Goal: Transaction & Acquisition: Purchase product/service

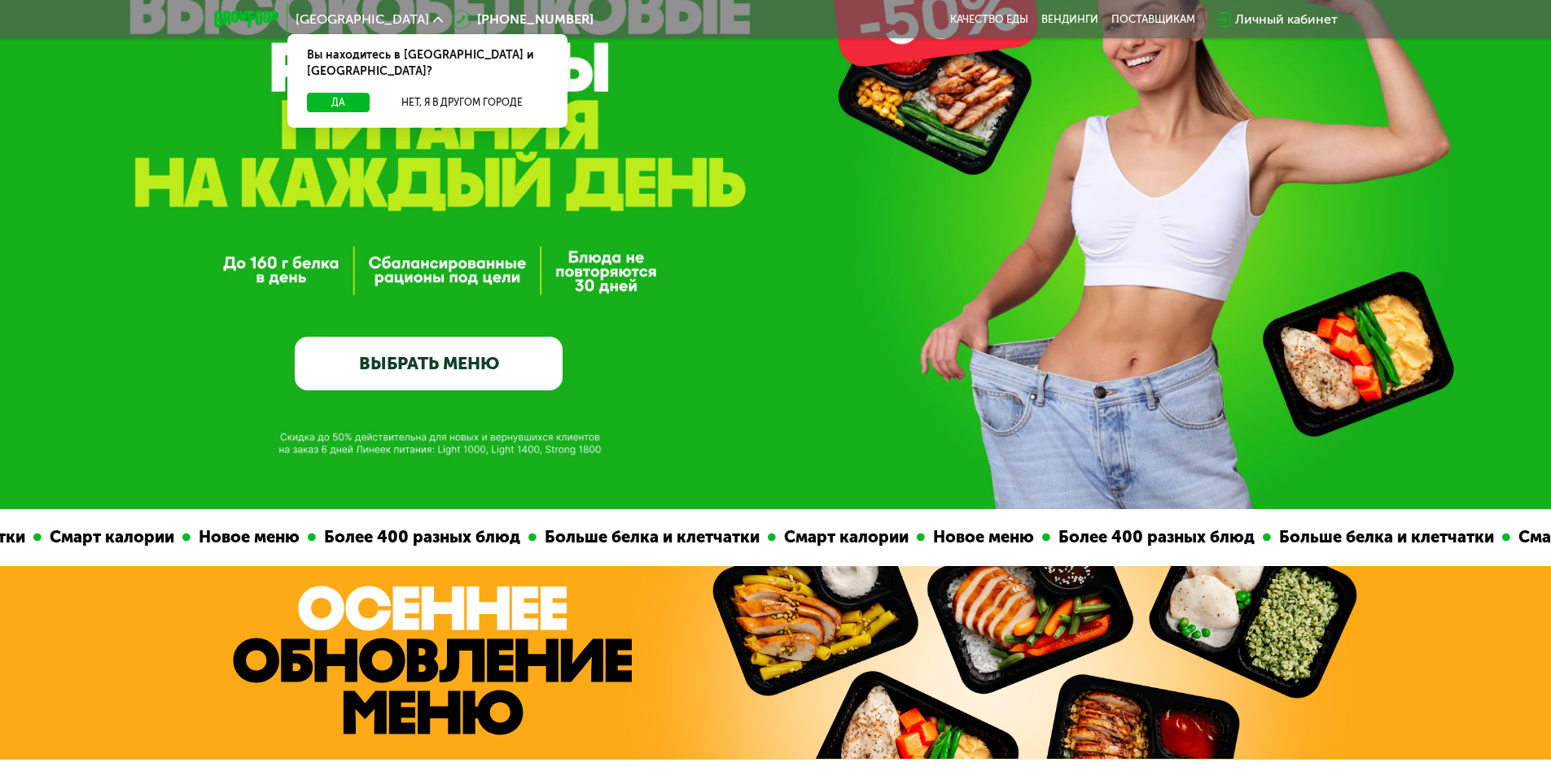
scroll to position [81, 0]
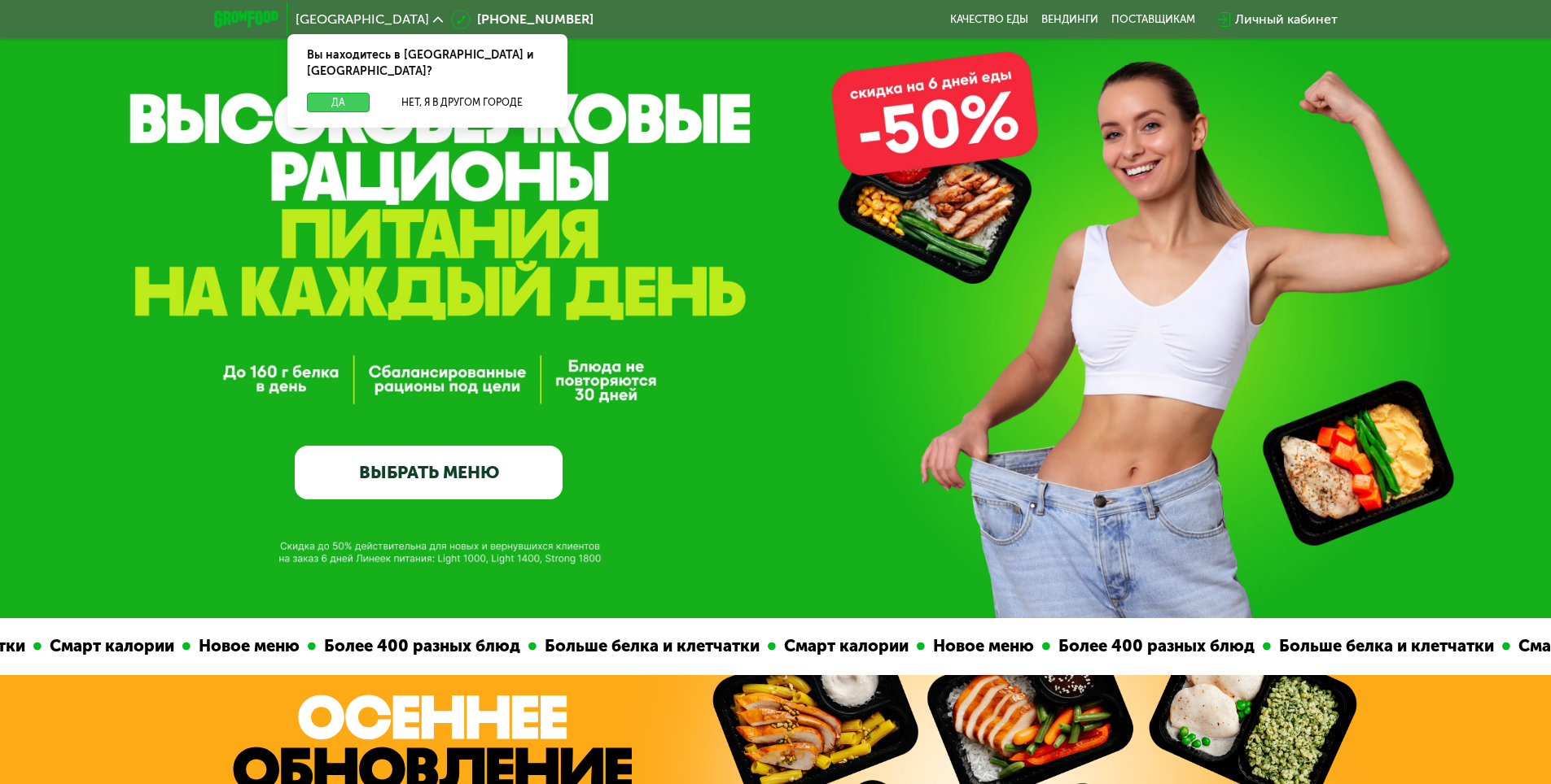
click at [353, 93] on button "Да" at bounding box center [338, 102] width 62 height 20
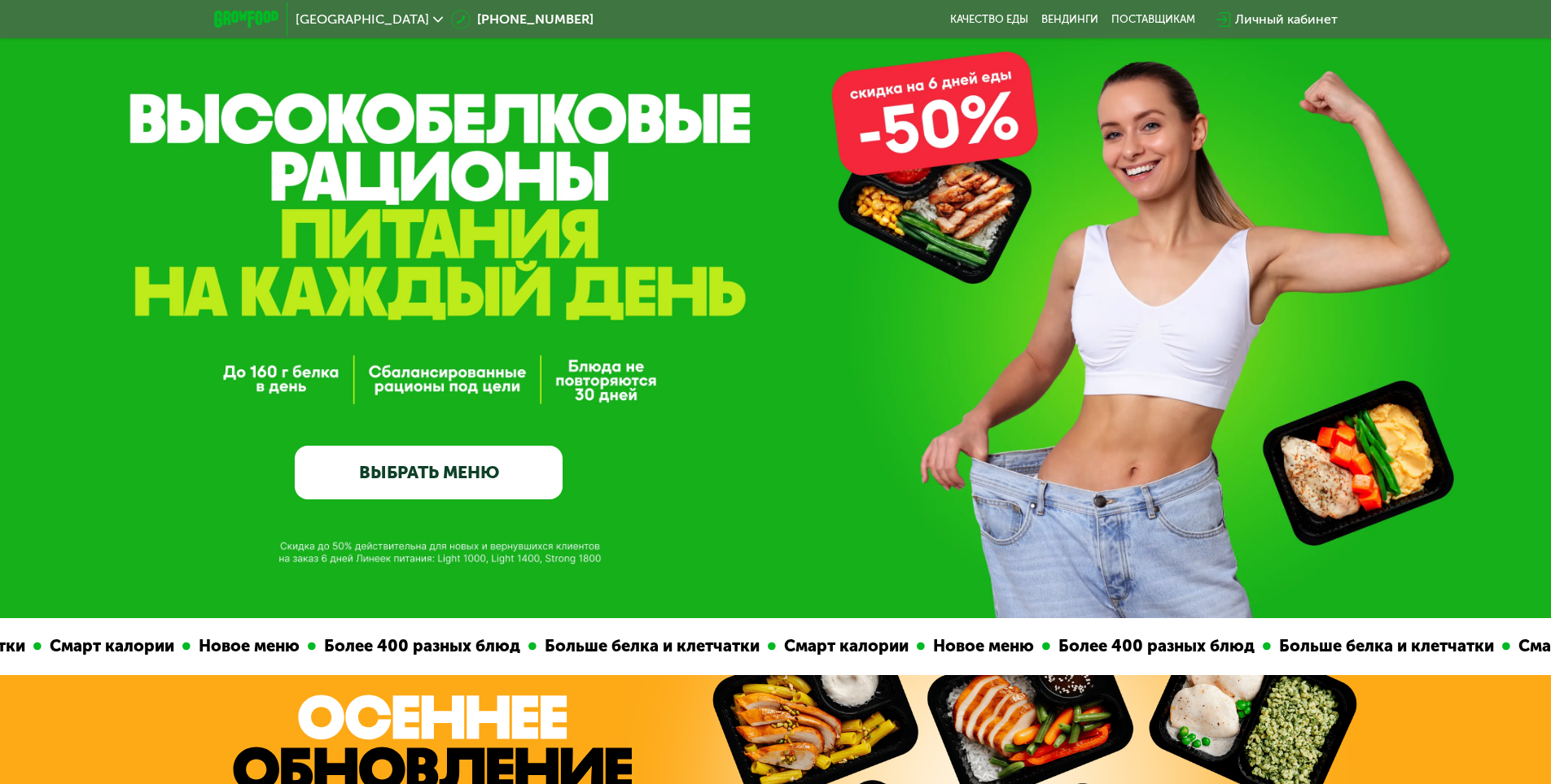
click at [471, 477] on link "ВЫБРАТЬ МЕНЮ" at bounding box center [428, 473] width 268 height 53
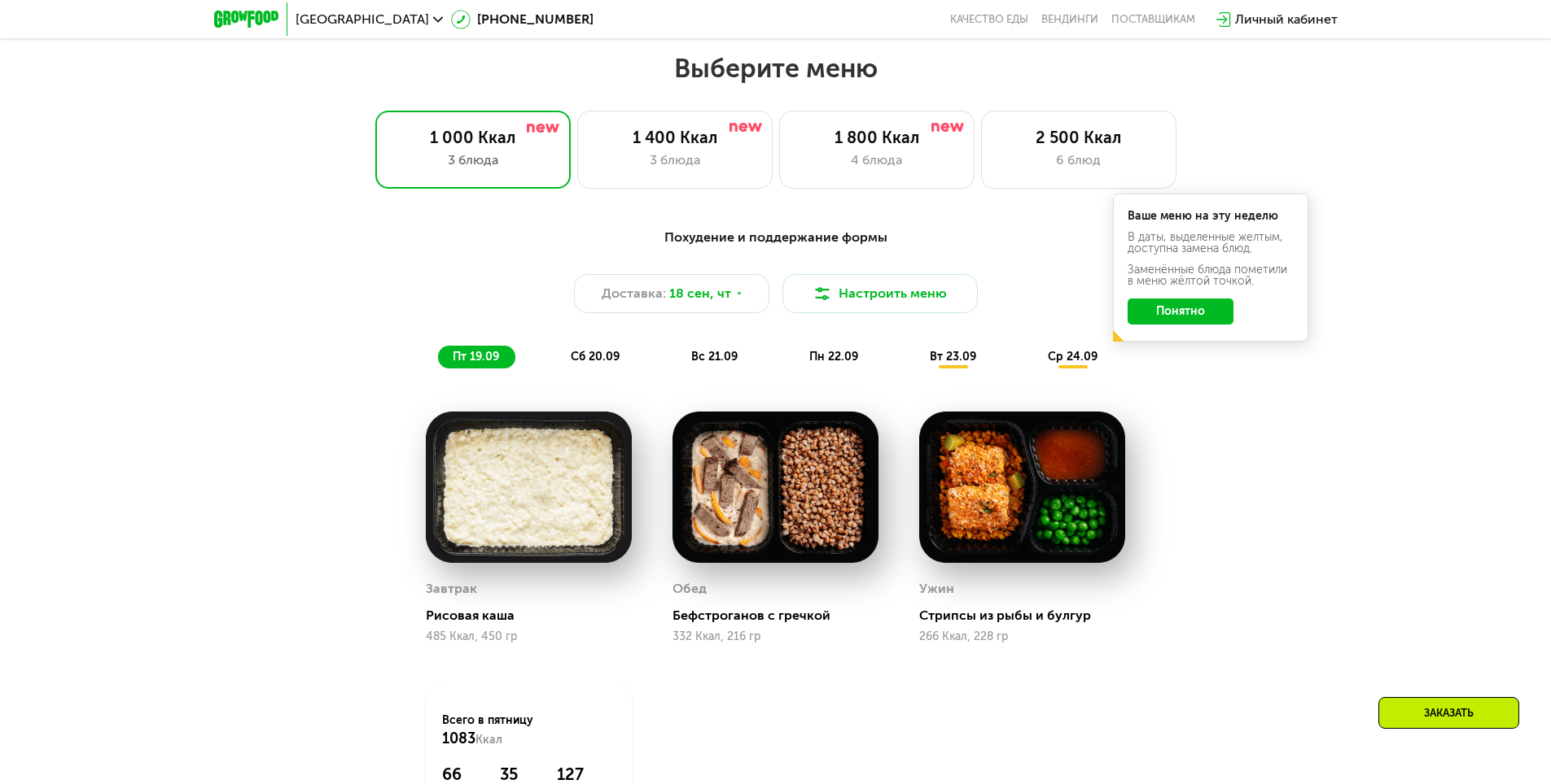
scroll to position [1349, 0]
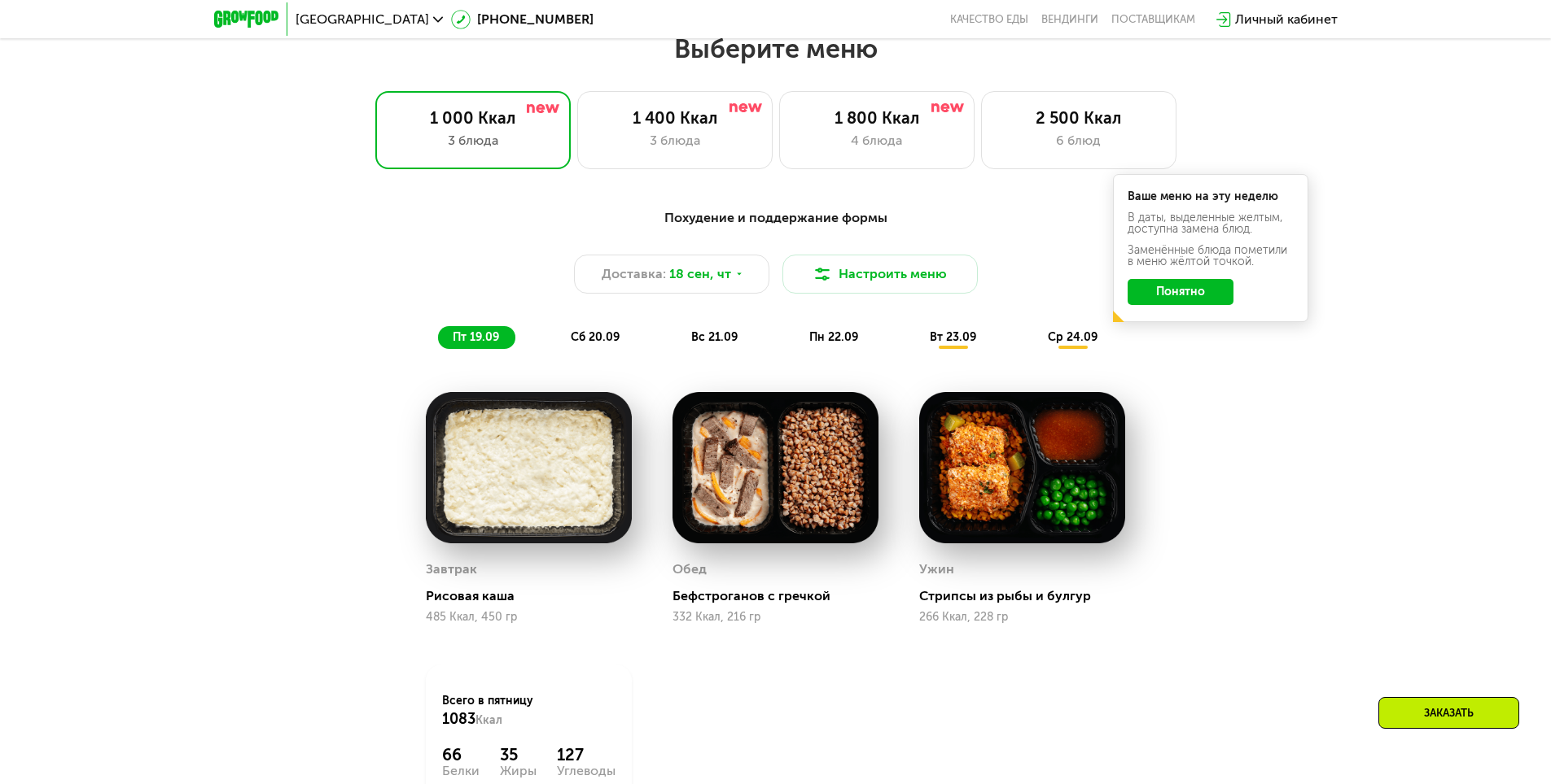
click at [1212, 297] on button "Понятно" at bounding box center [1180, 292] width 106 height 26
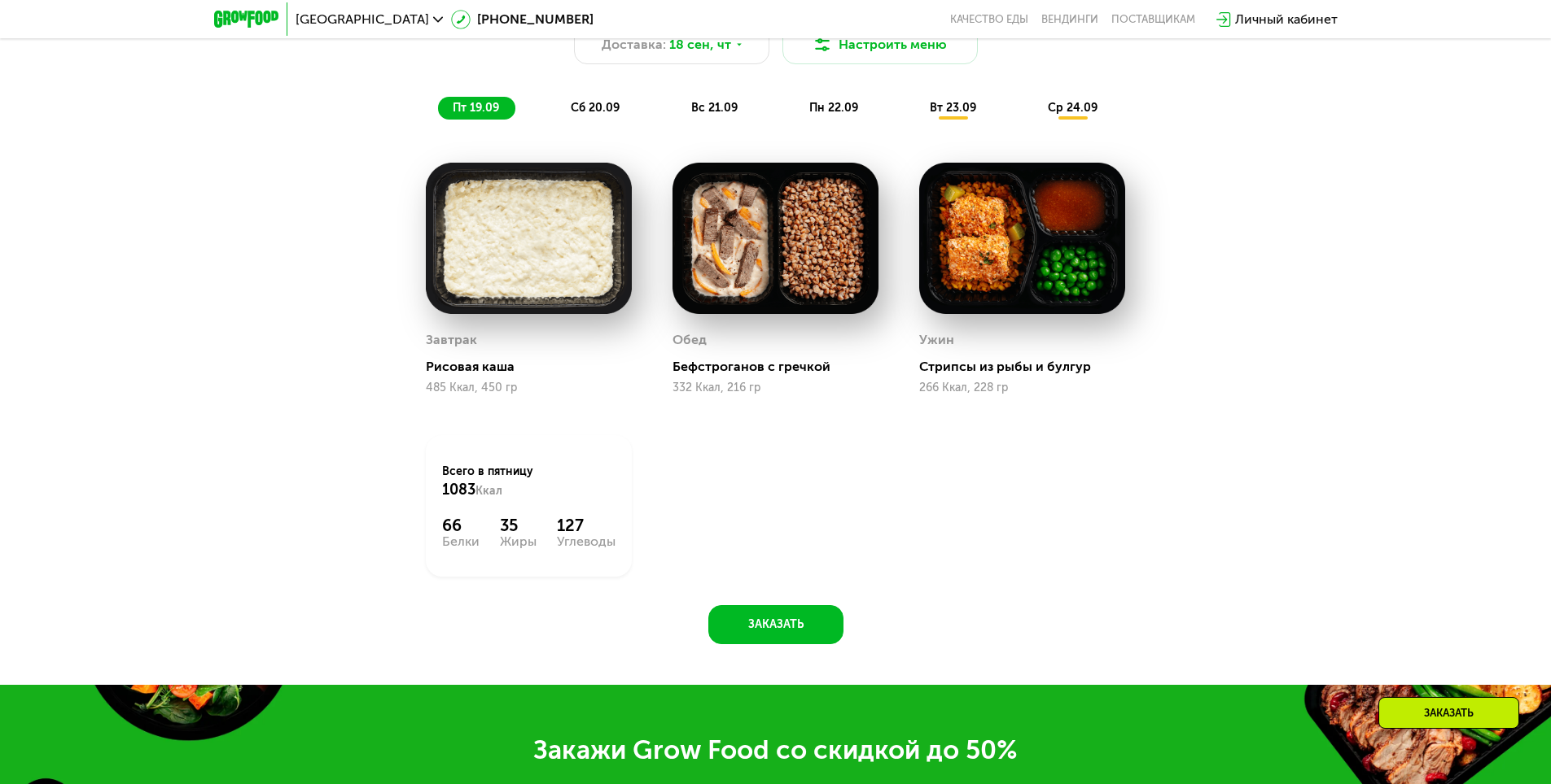
scroll to position [1593, 0]
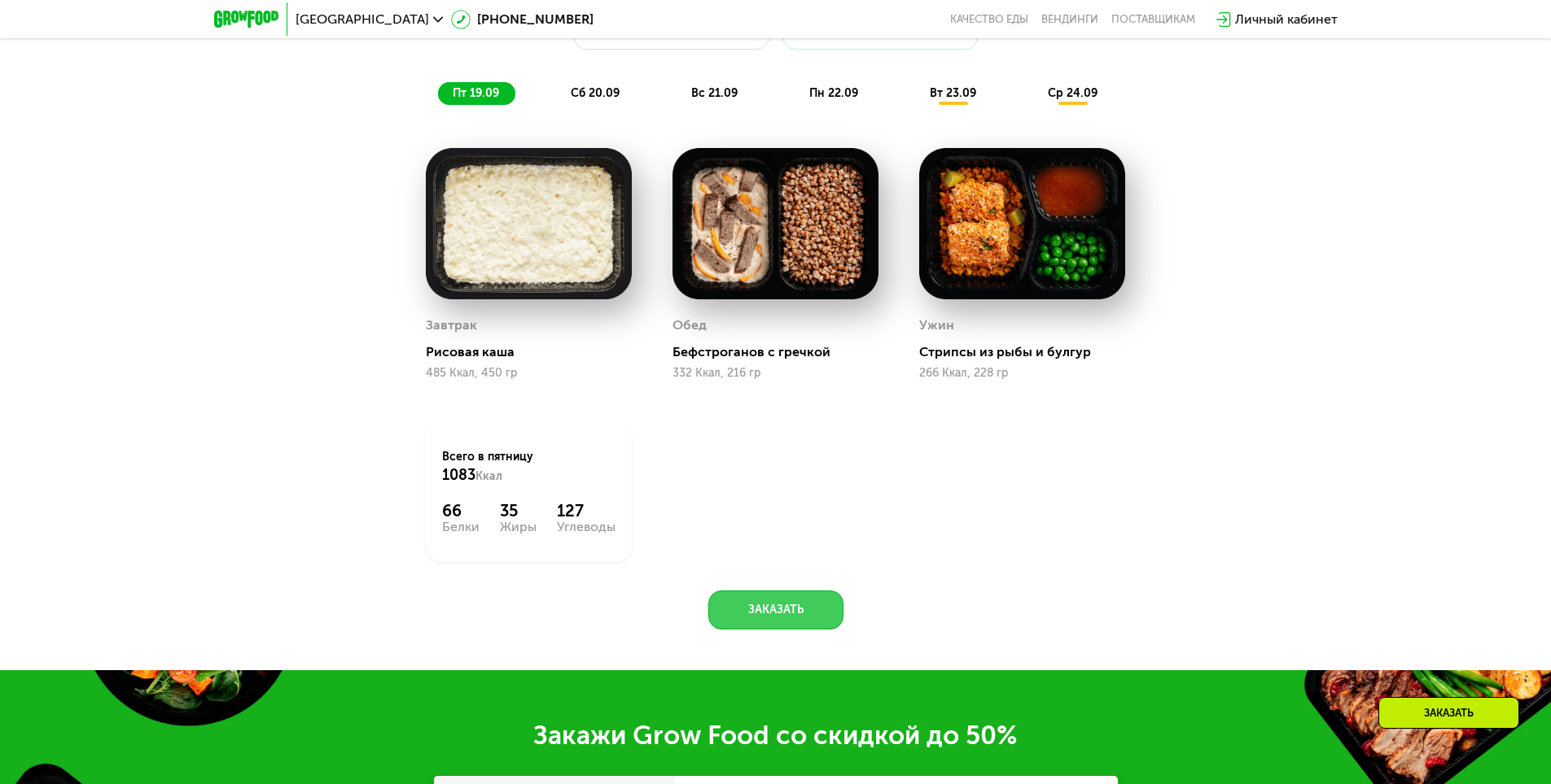
click at [813, 614] on button "Заказать" at bounding box center [776, 610] width 135 height 39
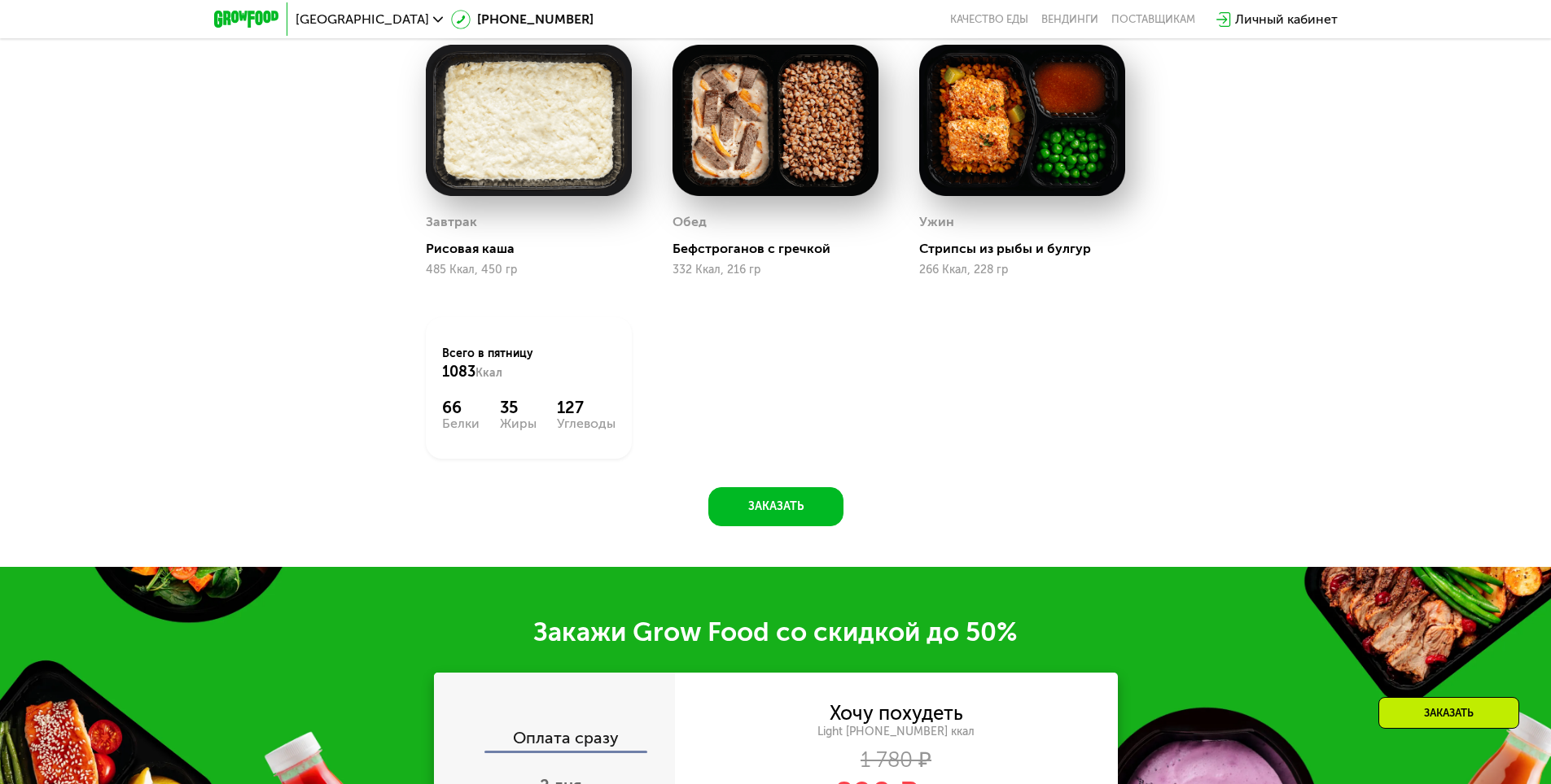
scroll to position [1537, 0]
